Goal: Information Seeking & Learning: Compare options

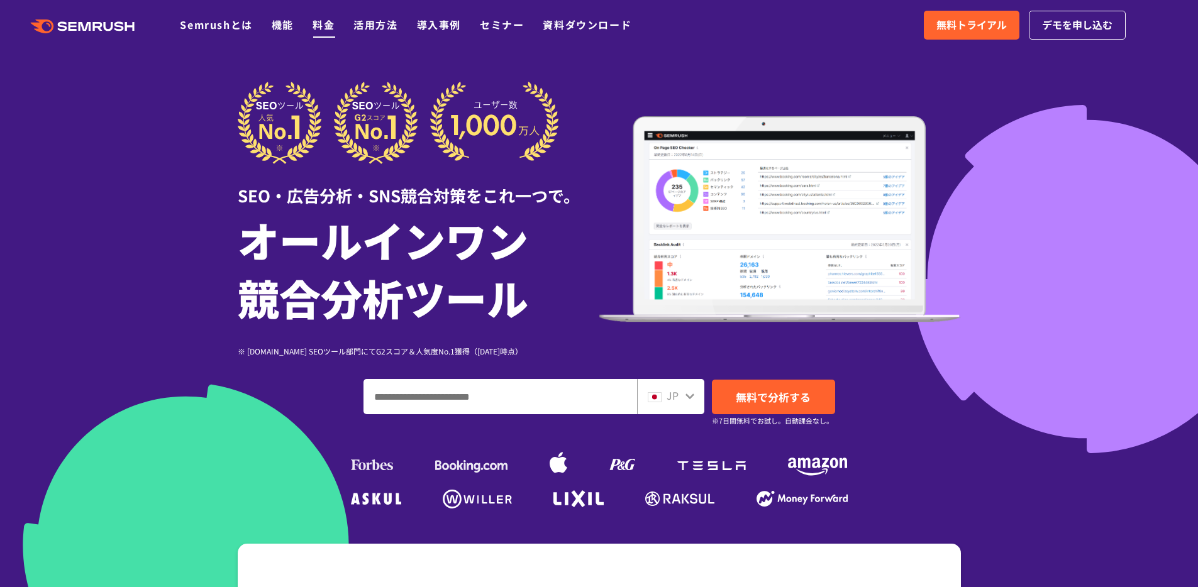
click at [330, 21] on link "料金" at bounding box center [323, 24] width 22 height 15
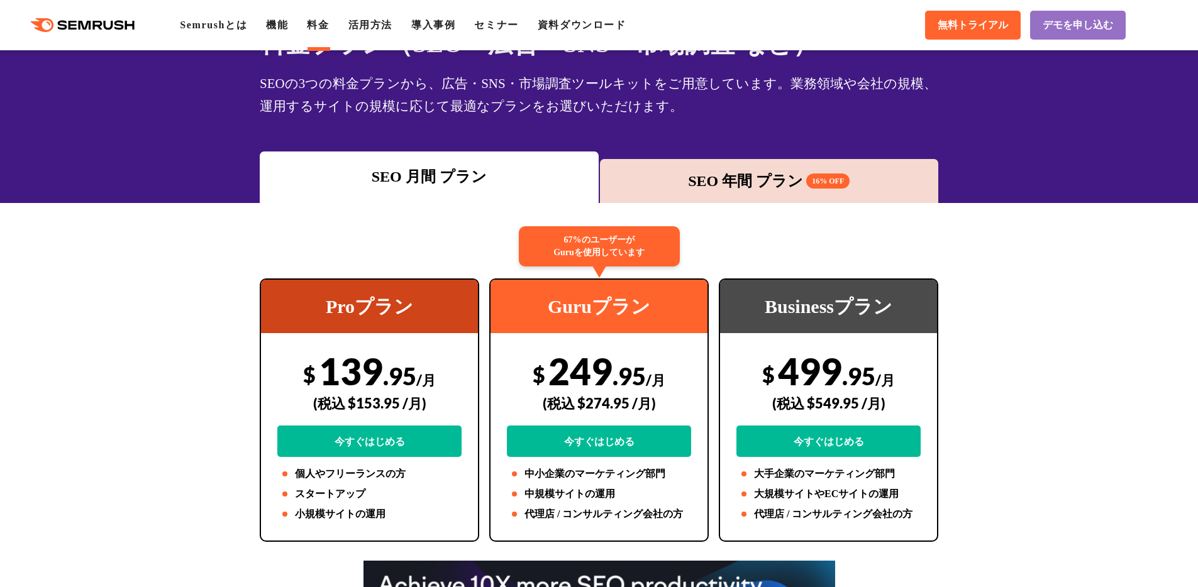
click at [713, 136] on div "料金プラン（SEO・広告・SNS・市場調査 など） SEOの3つの料金プランから、広告・SNS・市場調査ツールキットをご用意しています。業務領域や会社の規模、…" at bounding box center [599, 96] width 1198 height 213
click at [714, 177] on div "SEO 年間 プラン 16% OFF" at bounding box center [769, 181] width 326 height 23
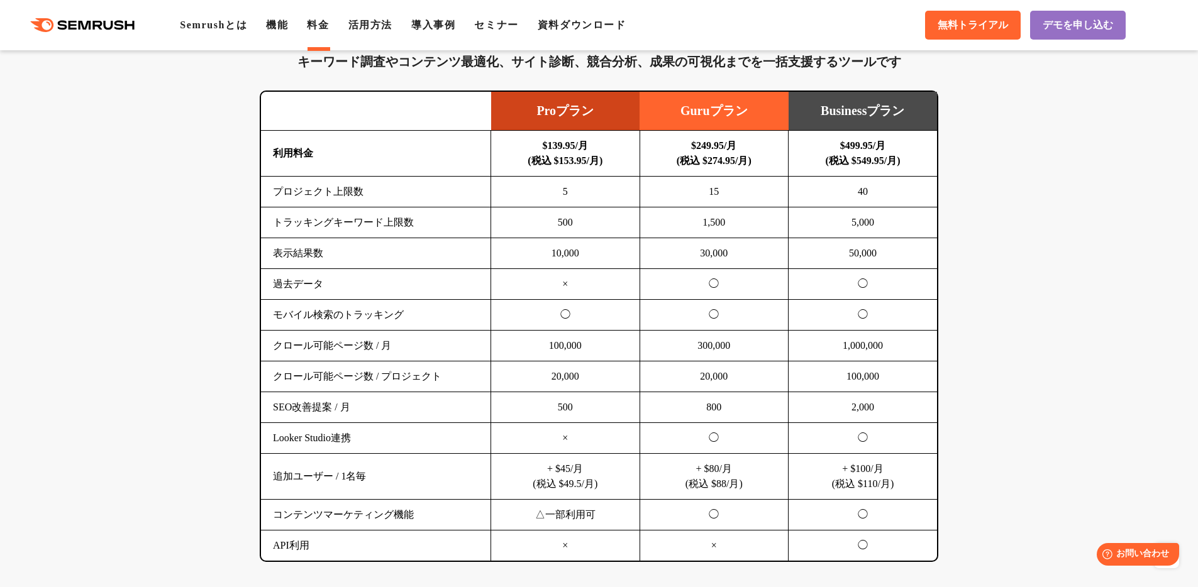
scroll to position [790, 0]
click at [592, 200] on td "5" at bounding box center [565, 191] width 149 height 31
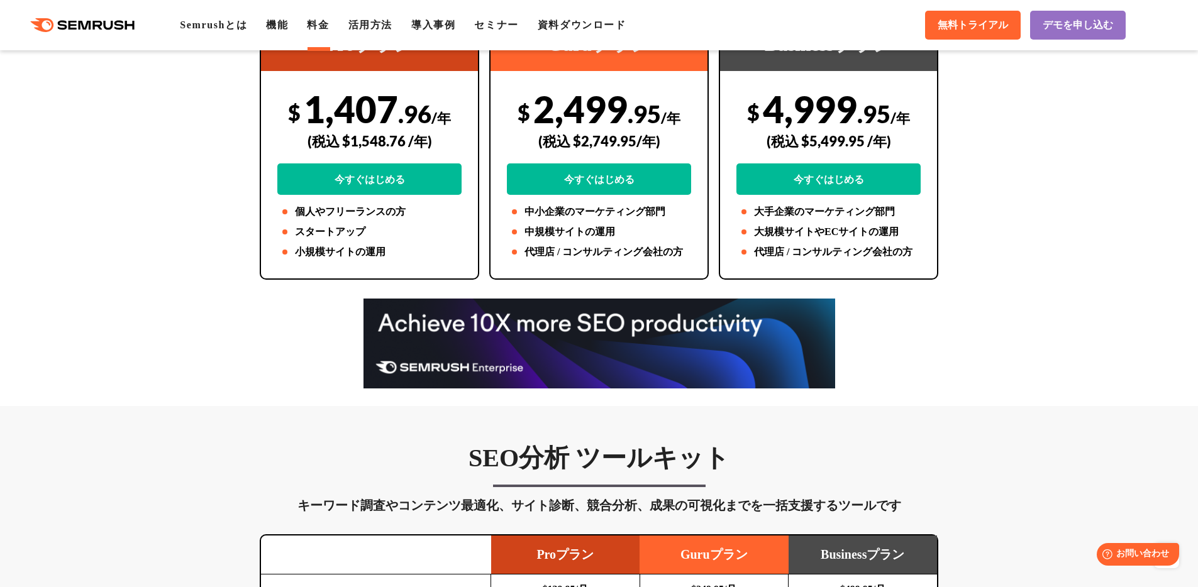
scroll to position [0, 0]
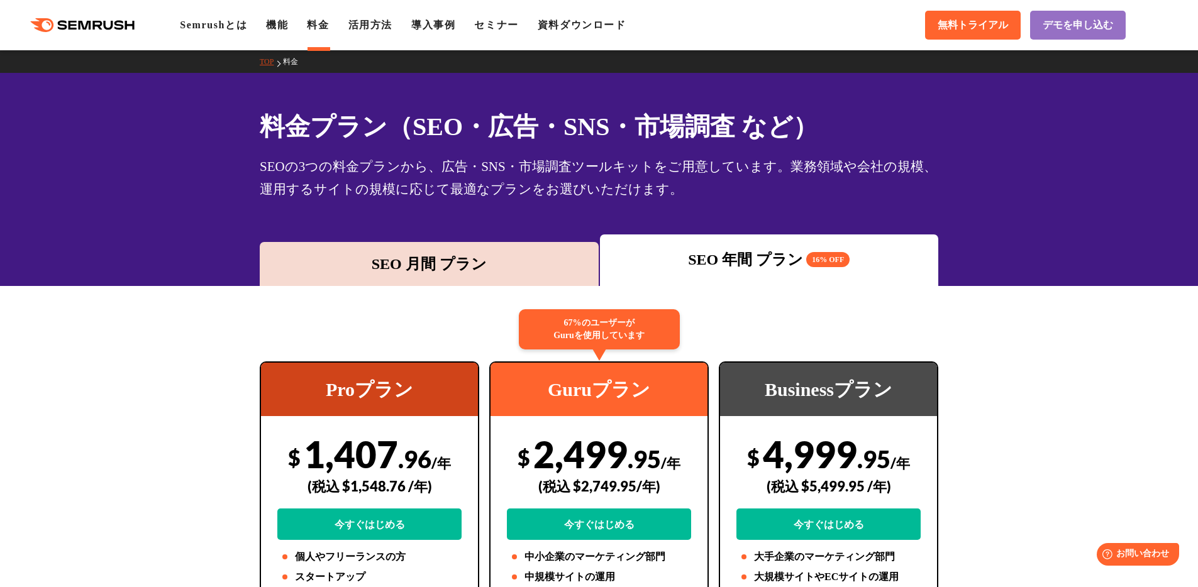
click at [537, 229] on div "料金プラン（SEO・広告・SNS・市場調査 など） SEOの3つの料金プランから、広告・SNS・市場調査ツールキットをご用意しています。業務領域や会社の規模、…" at bounding box center [599, 179] width 1198 height 213
click at [522, 248] on div "SEO 月間 プラン" at bounding box center [429, 264] width 339 height 44
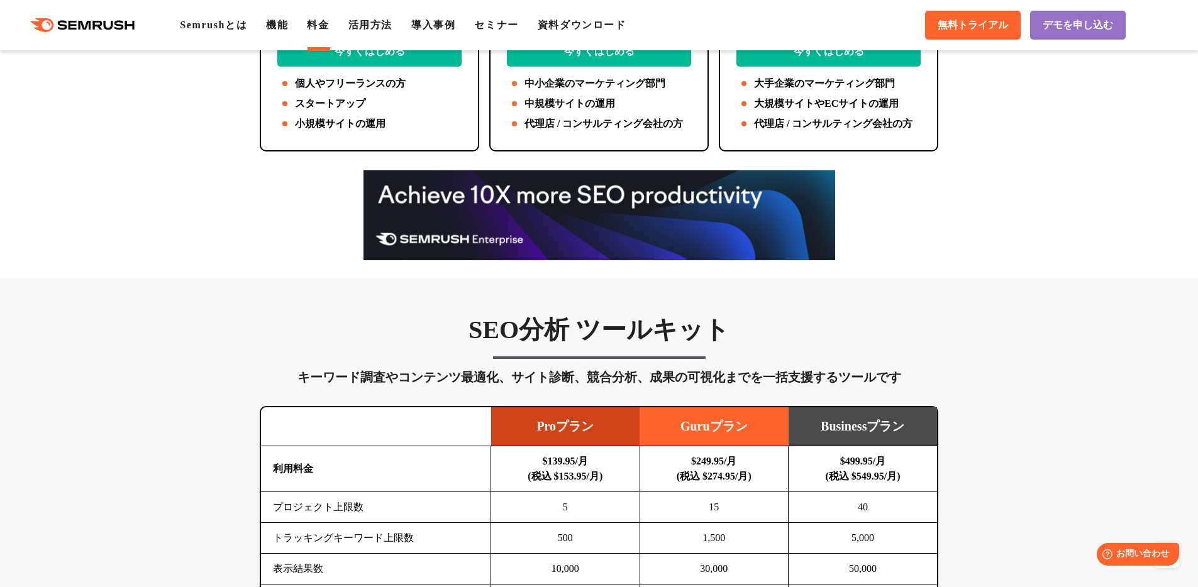
scroll to position [499, 0]
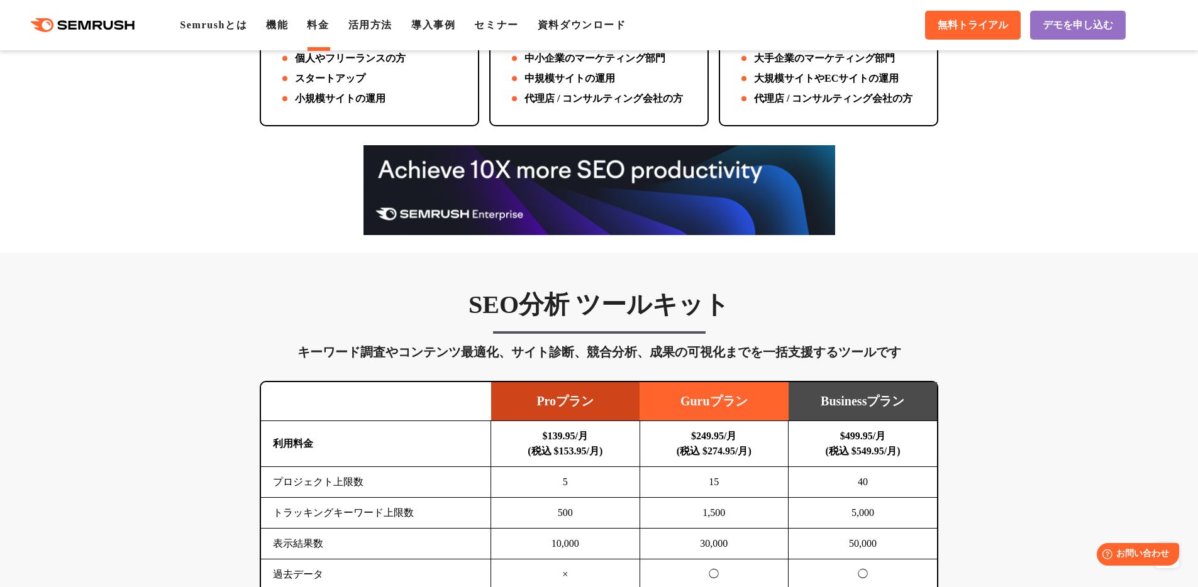
click at [400, 360] on div "キーワード調査やコンテンツ最適化、サイト診断、競合分析、成果の可視化までを一括支援するツールです" at bounding box center [599, 352] width 678 height 20
